Goal: Book appointment/travel/reservation

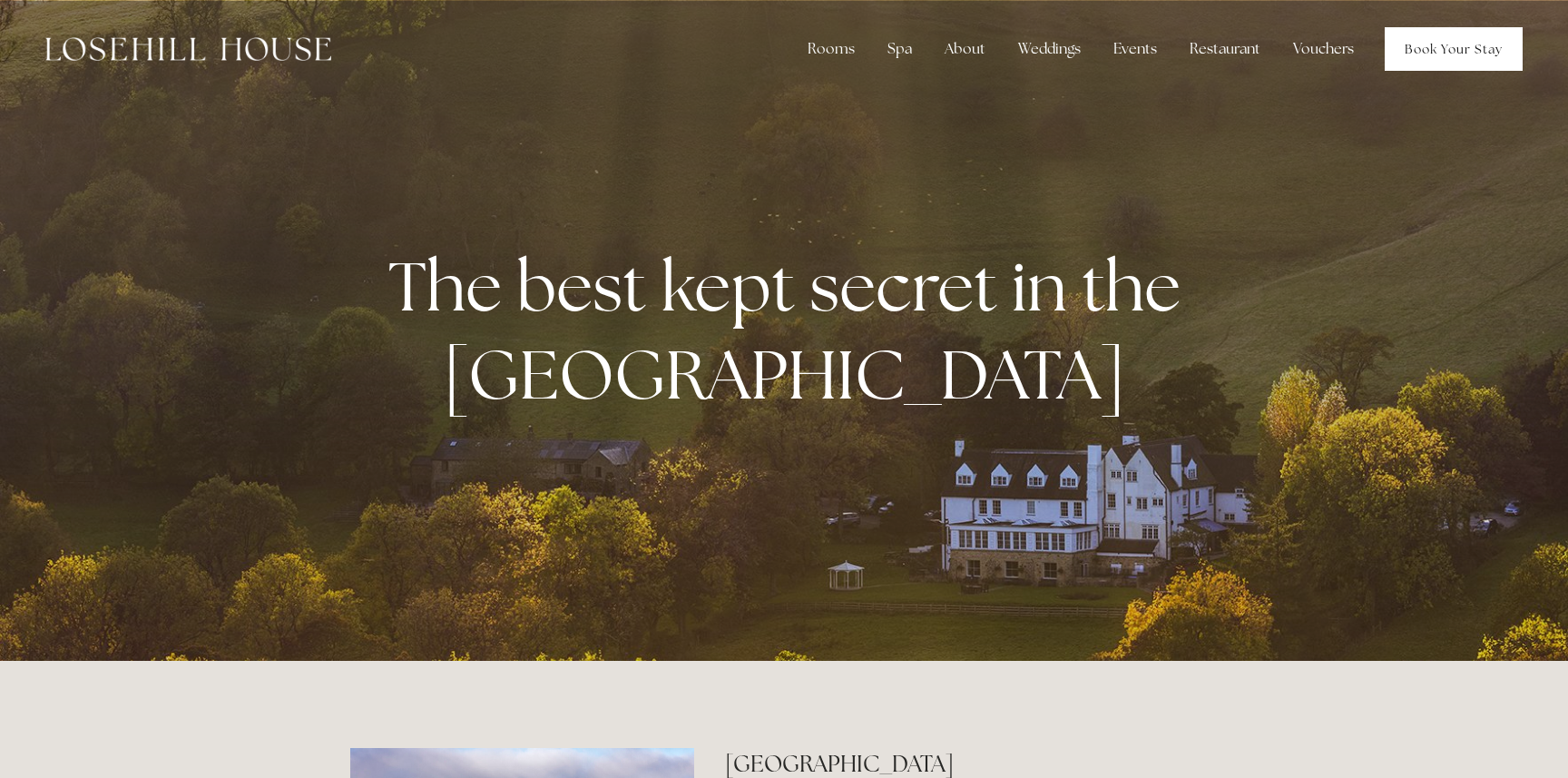
click at [1440, 52] on link "Book Your Stay" at bounding box center [1454, 49] width 138 height 44
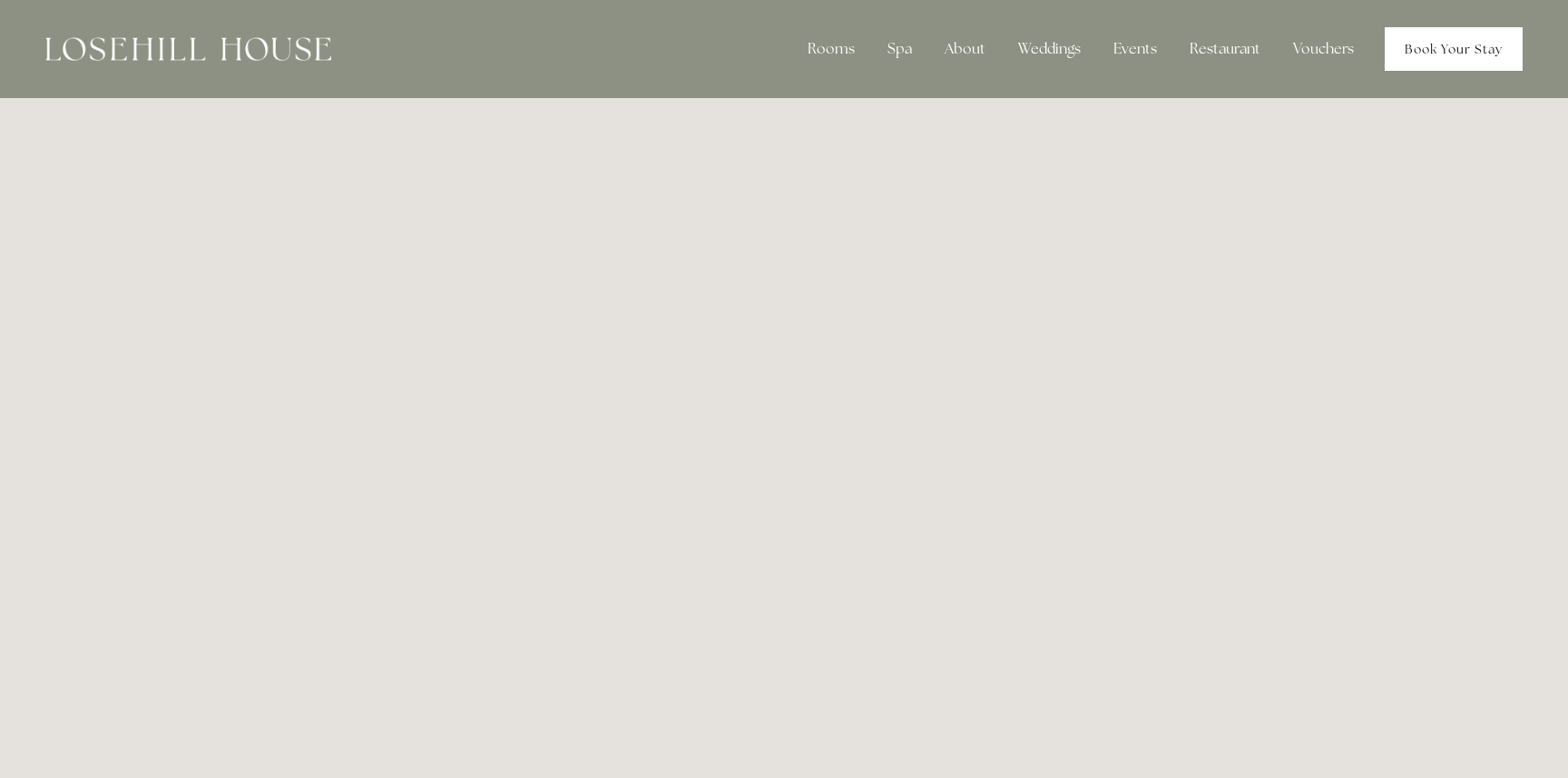
click at [1465, 46] on link "Book Your Stay" at bounding box center [1454, 49] width 138 height 44
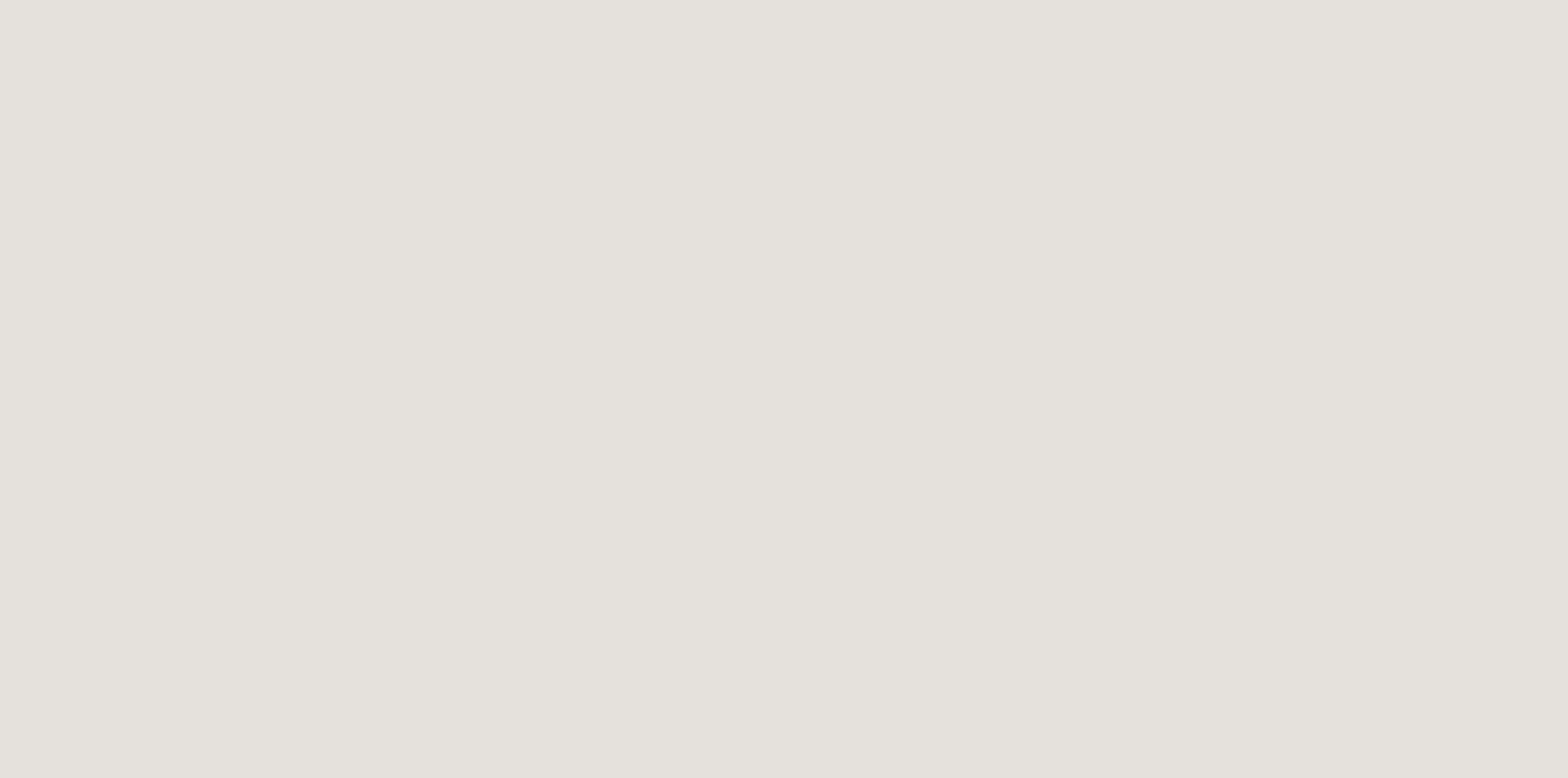
scroll to position [159, 0]
